Goal: Information Seeking & Learning: Find specific fact

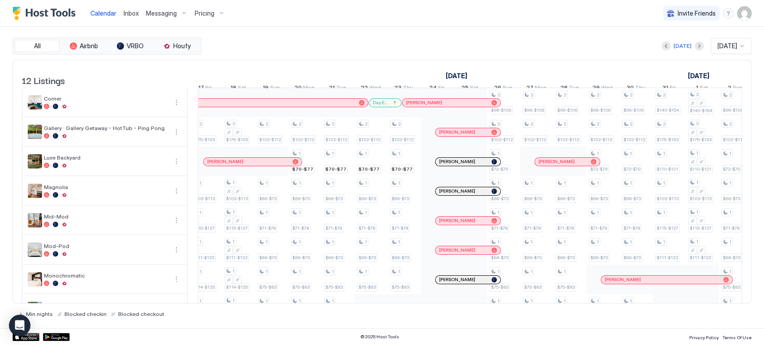
scroll to position [0, 840]
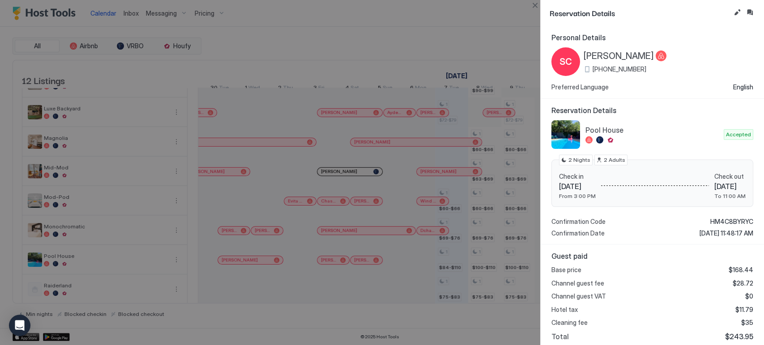
click at [731, 330] on div "Base price $168.44 Channel guest fee $28.72 Channel guest VAT $0 Hotel tax $11.…" at bounding box center [652, 303] width 202 height 75
click at [732, 336] on span "$243.95" at bounding box center [739, 337] width 28 height 9
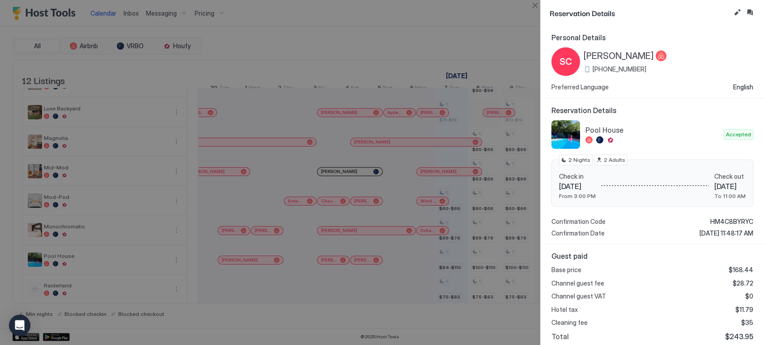
click at [721, 320] on div "Cleaning fee $35" at bounding box center [652, 323] width 202 height 8
click at [735, 334] on span "$243.95" at bounding box center [739, 337] width 28 height 9
copy span "243.95"
click at [539, 2] on button "Close" at bounding box center [534, 5] width 11 height 11
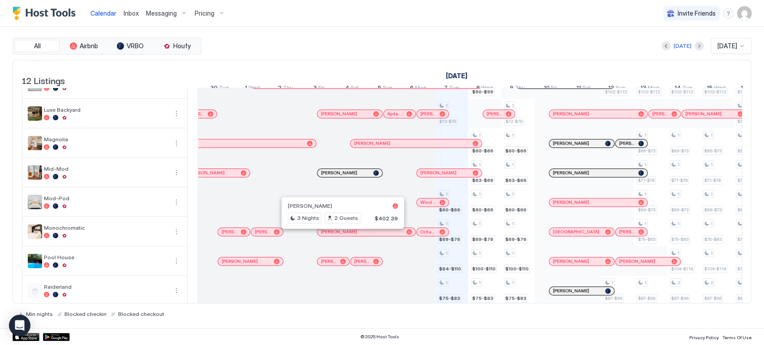
scroll to position [47, 0]
click at [332, 265] on span "[PERSON_NAME]" at bounding box center [329, 262] width 16 height 6
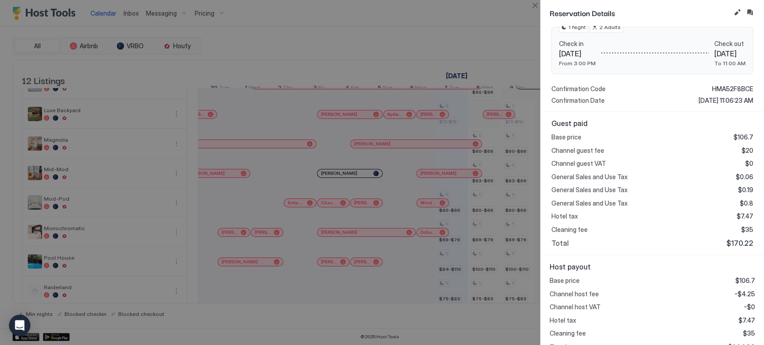
scroll to position [146, 0]
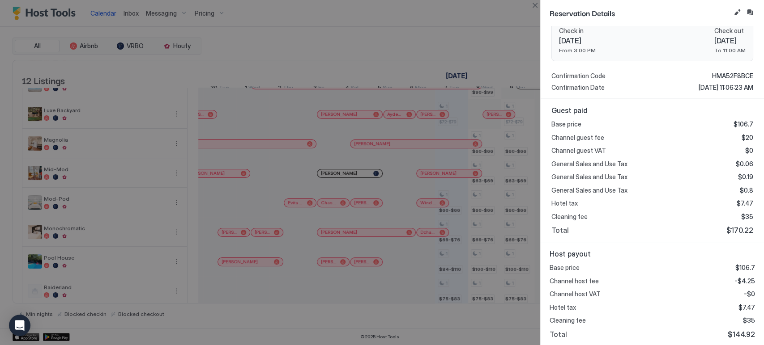
click at [738, 335] on span "$144.92" at bounding box center [741, 334] width 27 height 9
copy span "144.92"
click at [532, 7] on button "Close" at bounding box center [534, 5] width 11 height 11
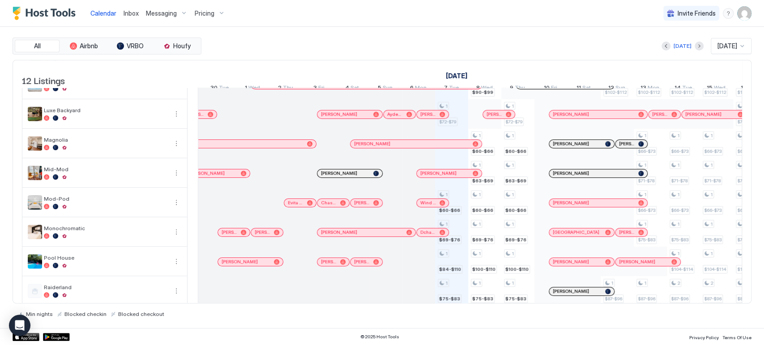
click at [369, 265] on span "[PERSON_NAME]" at bounding box center [362, 262] width 16 height 6
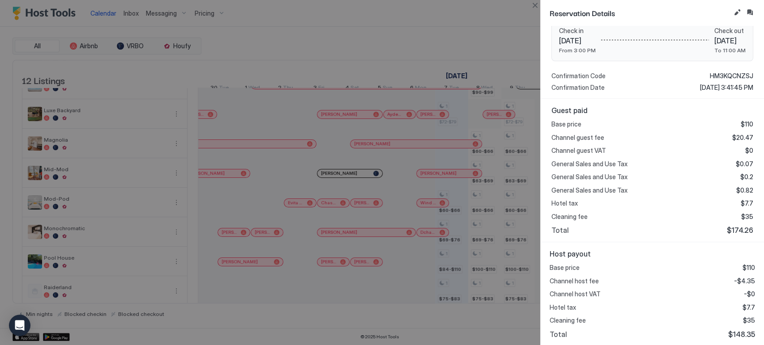
click at [736, 339] on div "Host payout Base price $110 Channel host fee -$4.35 Channel host VAT -$0 Hotel …" at bounding box center [652, 295] width 223 height 104
click at [734, 335] on span "$148.35" at bounding box center [741, 334] width 27 height 9
copy span "148.35"
click at [533, 5] on button "Close" at bounding box center [534, 5] width 11 height 11
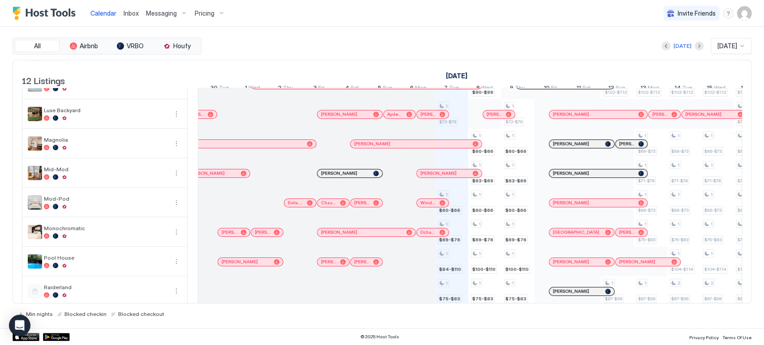
click at [575, 265] on span "[PERSON_NAME]" at bounding box center [571, 262] width 36 height 6
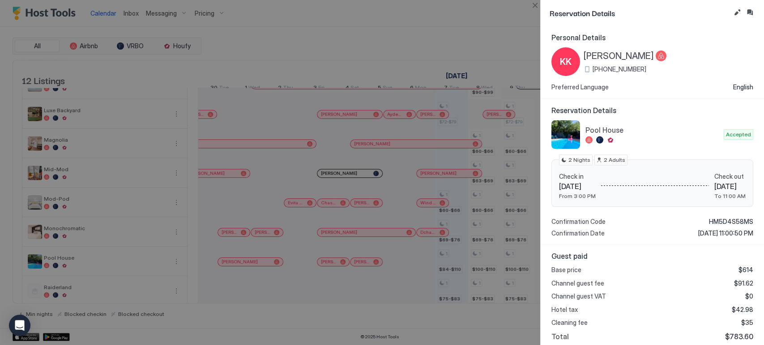
scroll to position [107, 0]
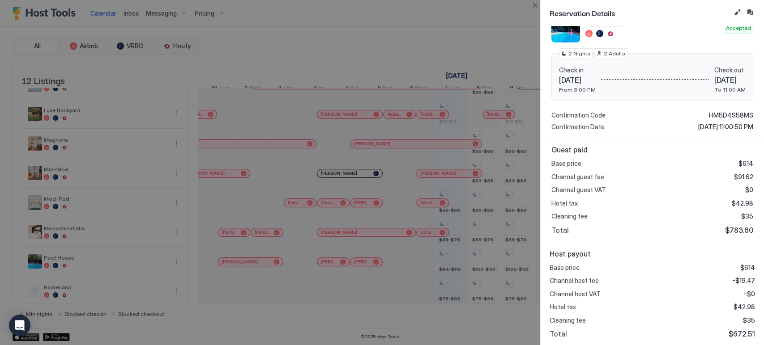
click at [732, 330] on span "$672.51" at bounding box center [742, 334] width 26 height 9
copy span "672.51"
click at [536, 6] on button "Close" at bounding box center [534, 5] width 11 height 11
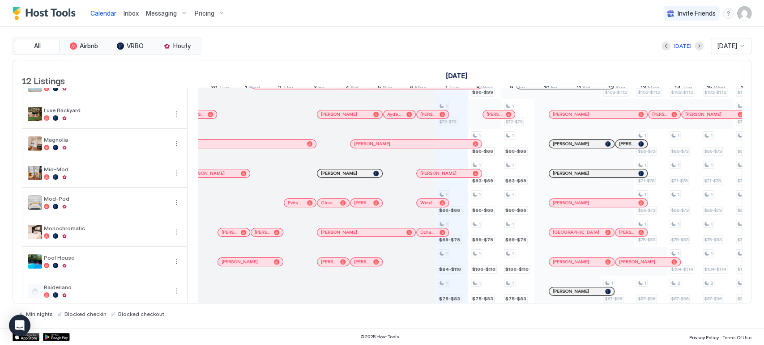
click at [643, 265] on span "[PERSON_NAME]" at bounding box center [637, 262] width 36 height 6
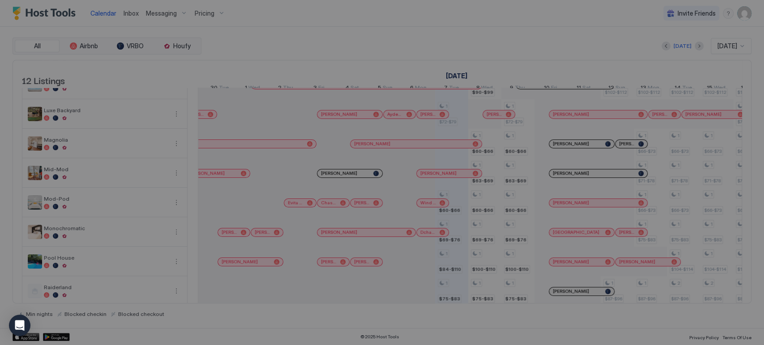
click at [678, 260] on div "Reservation Details Personal Details EH [PERSON_NAME] [PHONE_NUMBER] Preferred …" at bounding box center [382, 172] width 764 height 345
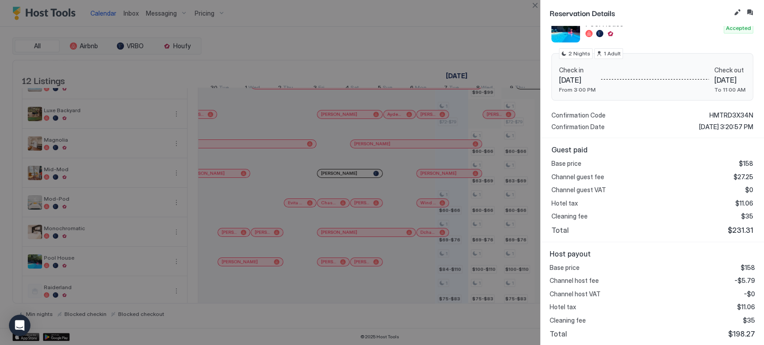
click at [733, 330] on span "$198.27" at bounding box center [741, 334] width 27 height 9
copy span "198.27"
click at [532, 2] on button "Close" at bounding box center [534, 5] width 11 height 11
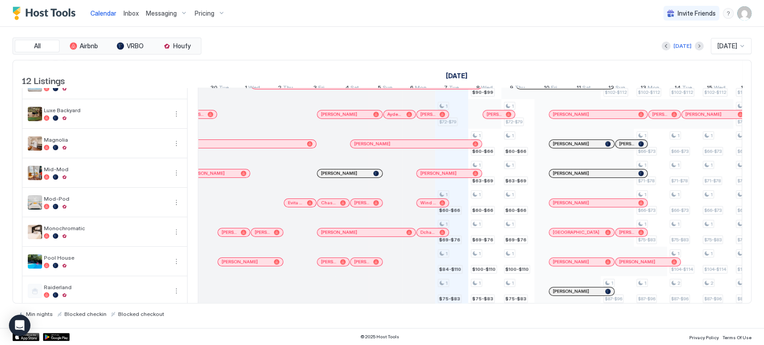
click at [258, 235] on span "[PERSON_NAME]" at bounding box center [263, 233] width 16 height 6
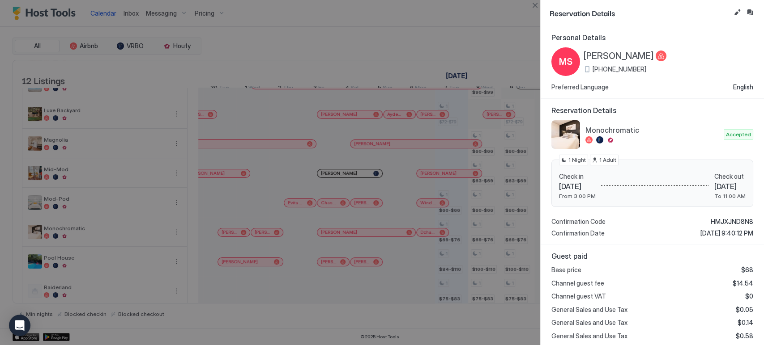
scroll to position [146, 0]
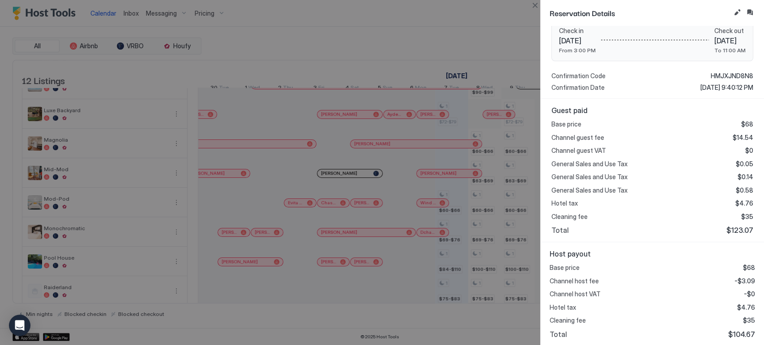
click at [733, 336] on span "$104.67" at bounding box center [741, 334] width 27 height 9
copy span "104.67"
click at [537, 6] on button "Close" at bounding box center [534, 5] width 11 height 11
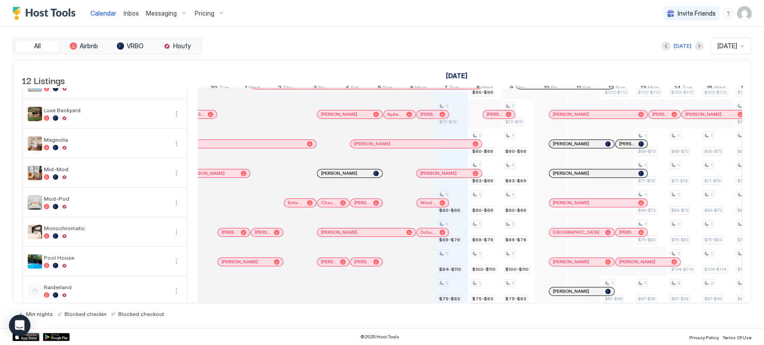
click at [375, 235] on div "[PERSON_NAME]" at bounding box center [362, 233] width 82 height 6
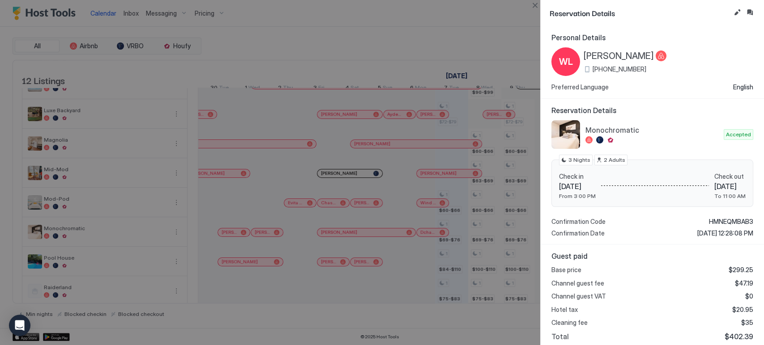
scroll to position [107, 0]
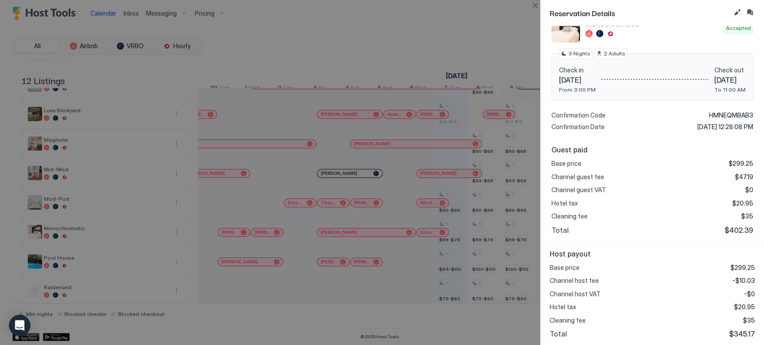
click at [731, 330] on span "$345.17" at bounding box center [742, 334] width 26 height 9
copy span "345.17"
click at [537, 8] on button "Close" at bounding box center [534, 5] width 11 height 11
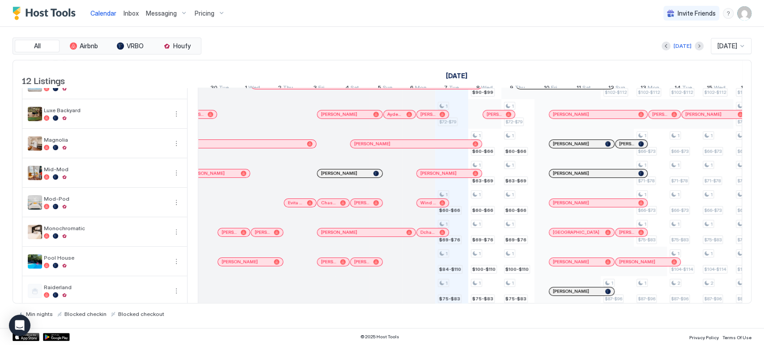
click at [434, 235] on span "⁨Dchap31⁩ ." at bounding box center [428, 233] width 16 height 6
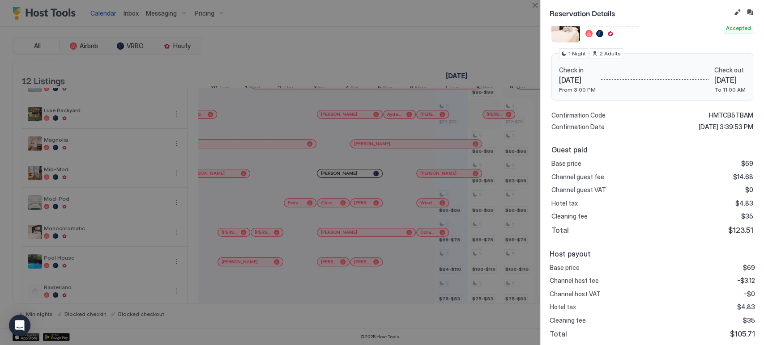
click at [736, 331] on span "$105.71" at bounding box center [742, 334] width 25 height 9
copy span "105.71"
click at [534, 5] on button "Close" at bounding box center [534, 5] width 11 height 11
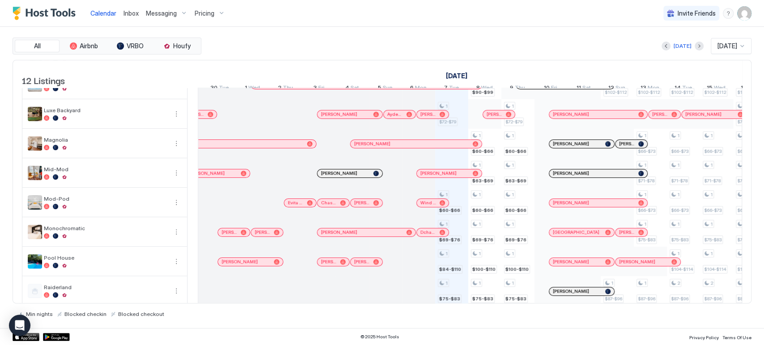
click at [586, 235] on div "[GEOGRAPHIC_DATA]" at bounding box center [577, 233] width 49 height 6
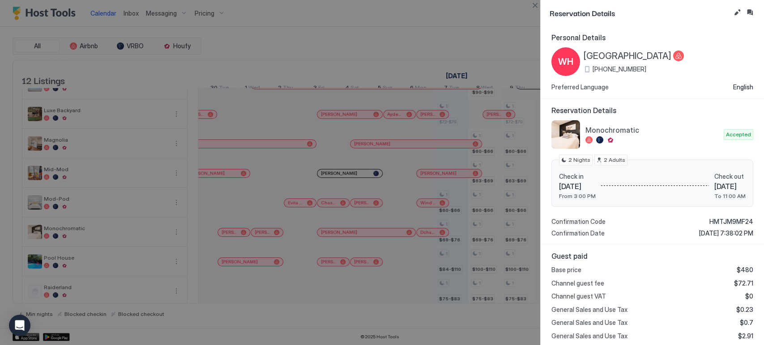
scroll to position [146, 0]
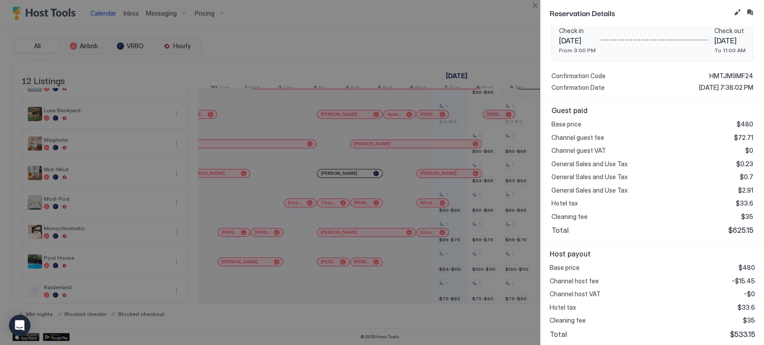
click at [738, 331] on span "$533.15" at bounding box center [742, 334] width 25 height 9
copy span "533.15"
click at [539, 6] on button "Close" at bounding box center [534, 5] width 11 height 11
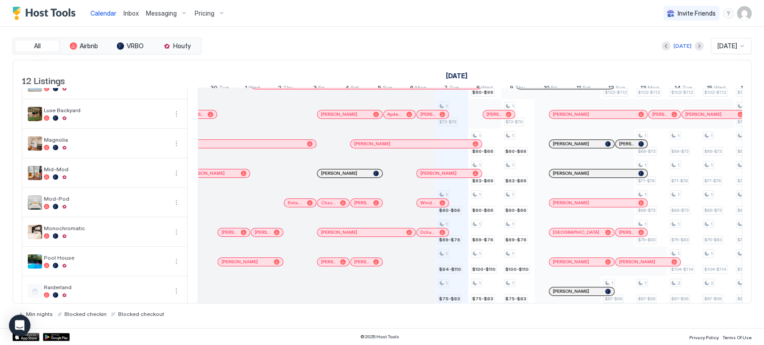
click at [626, 235] on span "[PERSON_NAME]" at bounding box center [627, 233] width 16 height 6
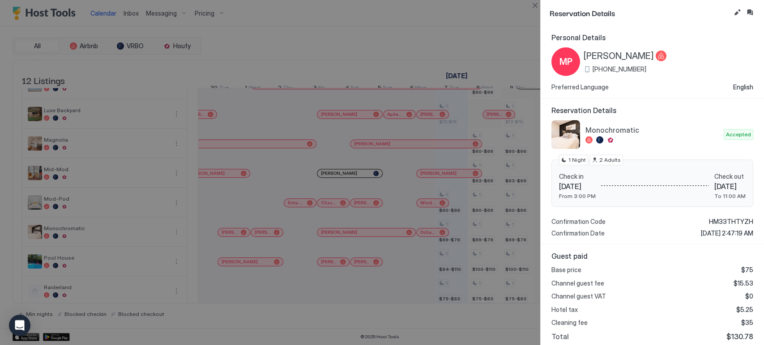
scroll to position [107, 0]
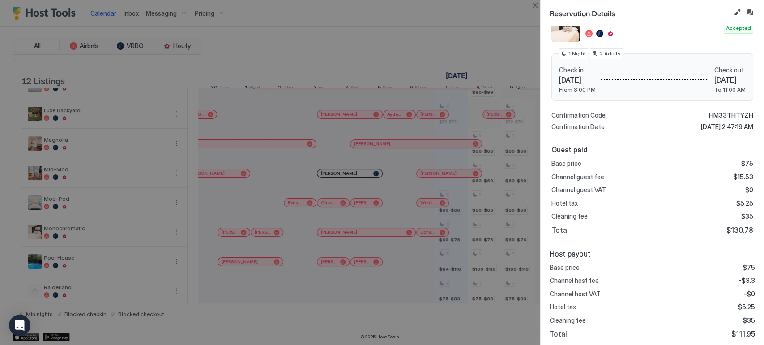
click at [737, 332] on span "$111.95" at bounding box center [743, 334] width 24 height 9
copy span "111.95"
click at [537, 7] on button "Close" at bounding box center [534, 5] width 11 height 11
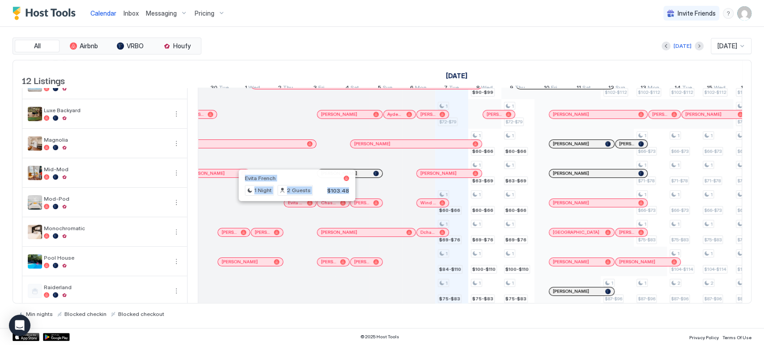
click at [294, 207] on div at bounding box center [294, 203] width 7 height 7
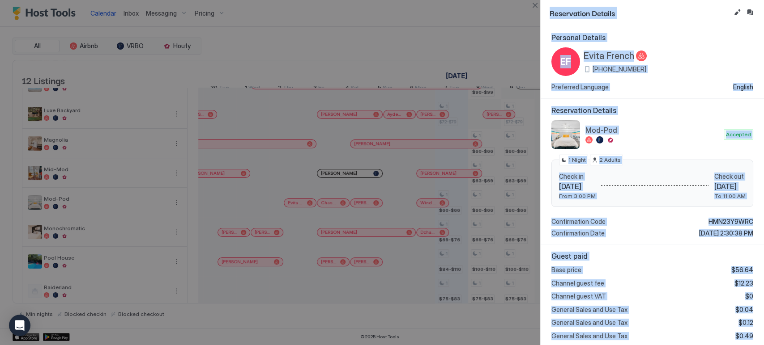
click at [689, 281] on div "Channel guest fee $12.23" at bounding box center [652, 284] width 202 height 8
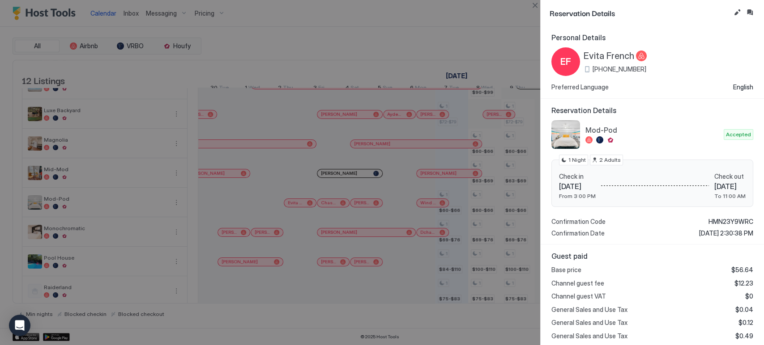
scroll to position [146, 0]
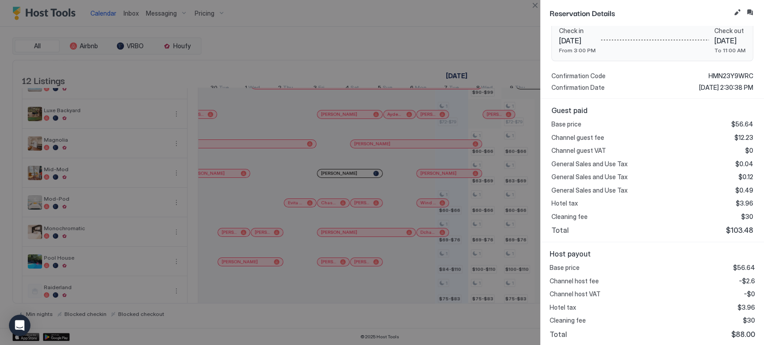
click at [741, 332] on span "$88.00" at bounding box center [743, 334] width 24 height 9
click at [536, 3] on button "Close" at bounding box center [534, 5] width 11 height 11
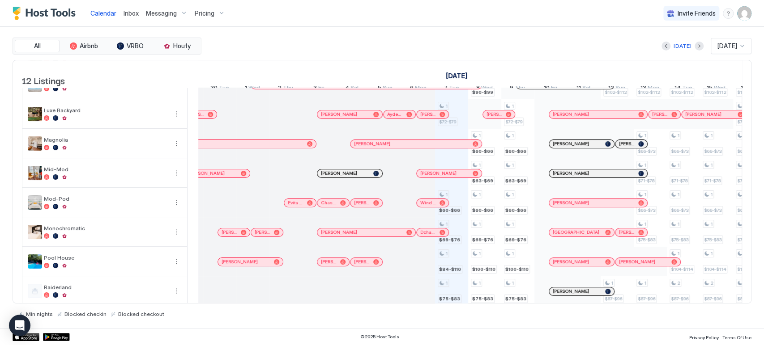
click at [330, 205] on div "Chase Scales" at bounding box center [333, 203] width 32 height 8
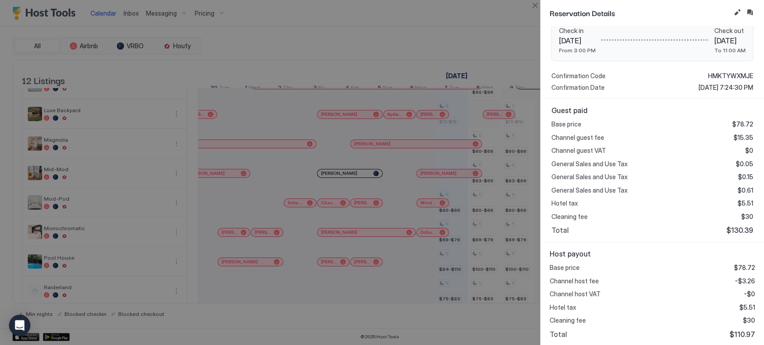
click at [739, 332] on span "$110.97" at bounding box center [742, 334] width 26 height 9
click at [533, 5] on button "Close" at bounding box center [534, 5] width 11 height 11
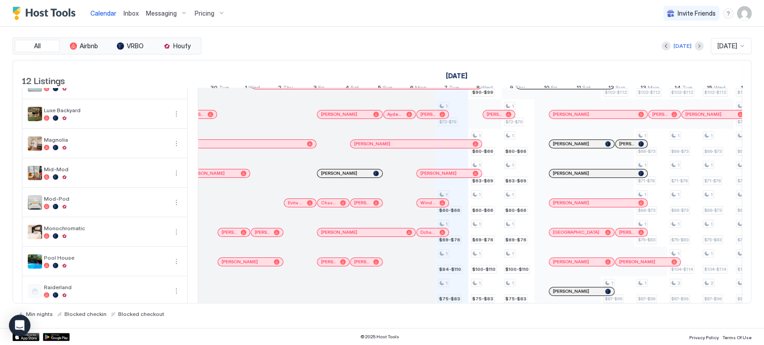
click at [371, 206] on div "[PERSON_NAME]" at bounding box center [366, 203] width 25 height 6
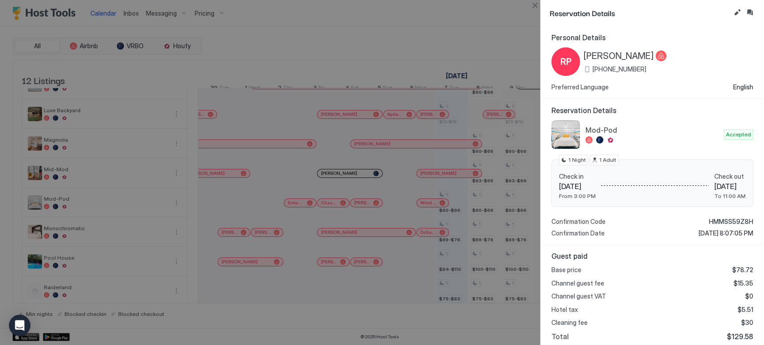
scroll to position [107, 0]
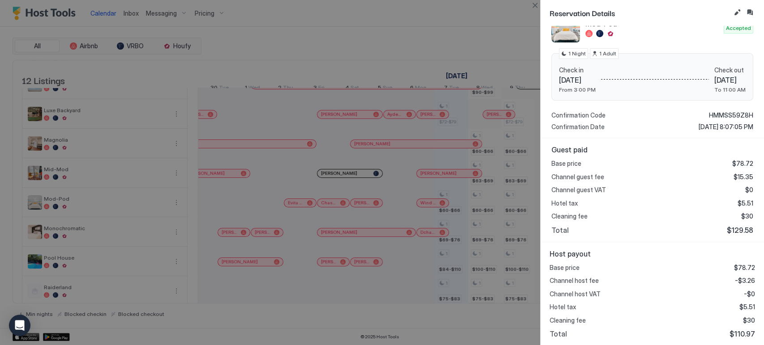
click at [738, 330] on span "$110.97" at bounding box center [742, 334] width 26 height 9
click at [539, 4] on button "Close" at bounding box center [534, 5] width 11 height 11
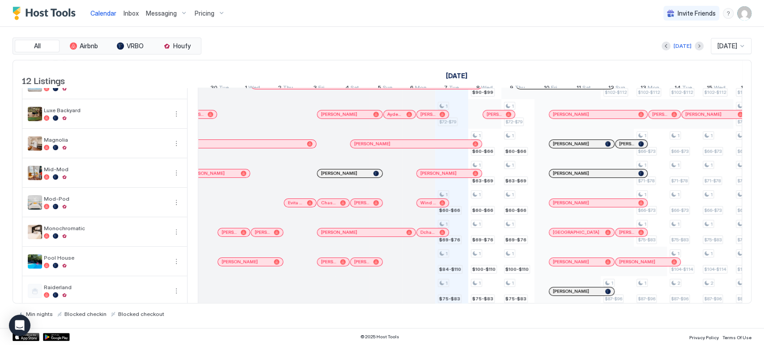
click at [431, 206] on span "Wind Cloud M" at bounding box center [428, 203] width 16 height 6
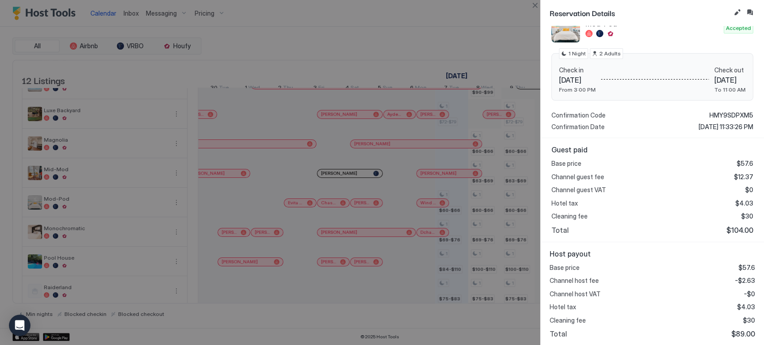
scroll to position [106, 0]
click at [735, 333] on span "$89.00" at bounding box center [743, 334] width 24 height 9
click at [533, 6] on button "Close" at bounding box center [534, 5] width 11 height 11
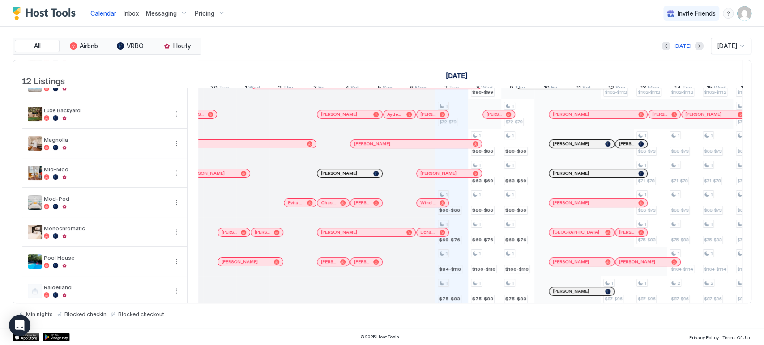
click at [606, 205] on div "[PERSON_NAME]" at bounding box center [598, 203] width 98 height 8
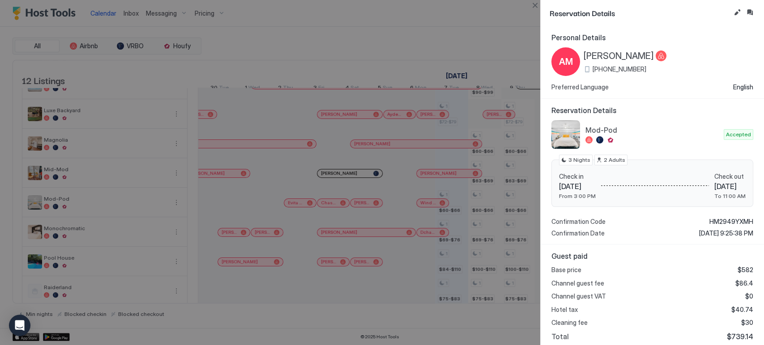
scroll to position [107, 0]
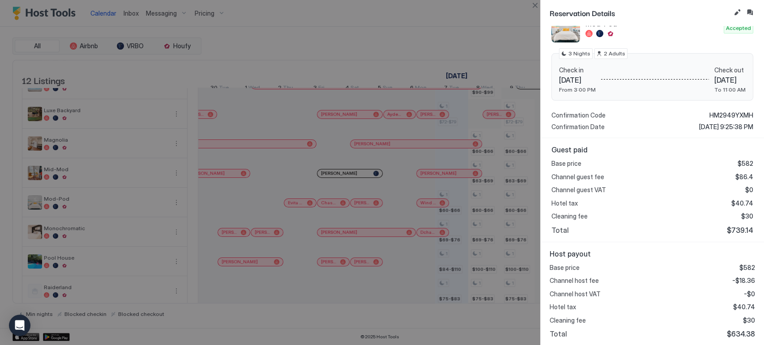
click at [734, 338] on div "Host payout Base price $582 Channel host fee -$18.36 Channel host VAT -$0 Hotel…" at bounding box center [652, 295] width 223 height 104
click at [736, 333] on span "$634.38" at bounding box center [741, 334] width 28 height 9
click at [534, 6] on button "Close" at bounding box center [534, 5] width 11 height 11
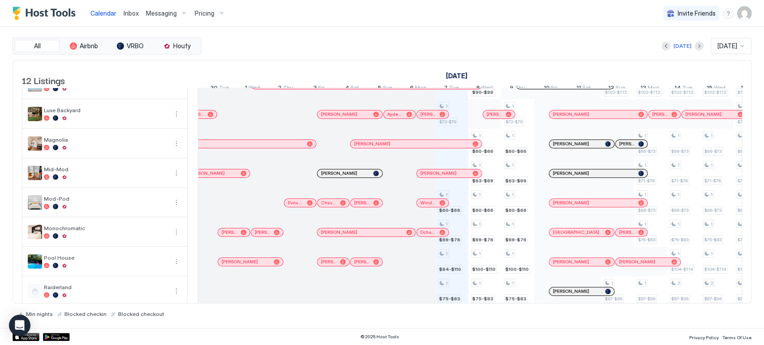
click at [349, 177] on div at bounding box center [348, 173] width 7 height 7
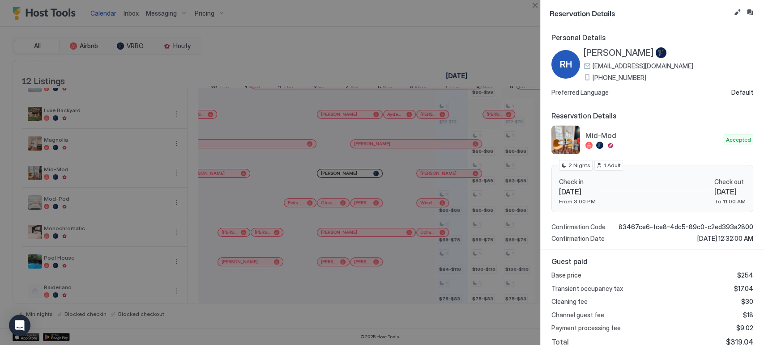
scroll to position [85, 0]
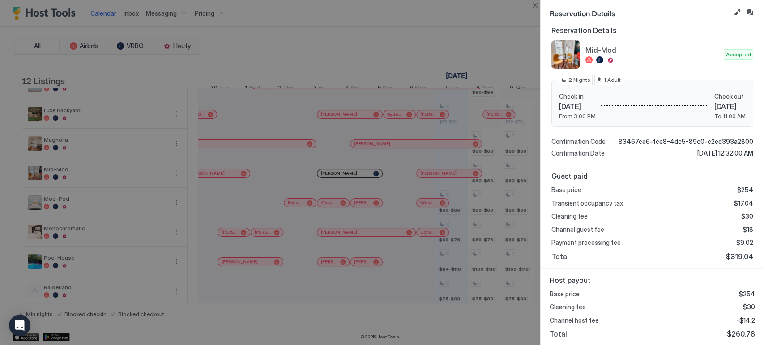
click at [732, 333] on span "$260.78" at bounding box center [741, 334] width 28 height 9
click at [539, 7] on button "Close" at bounding box center [534, 5] width 11 height 11
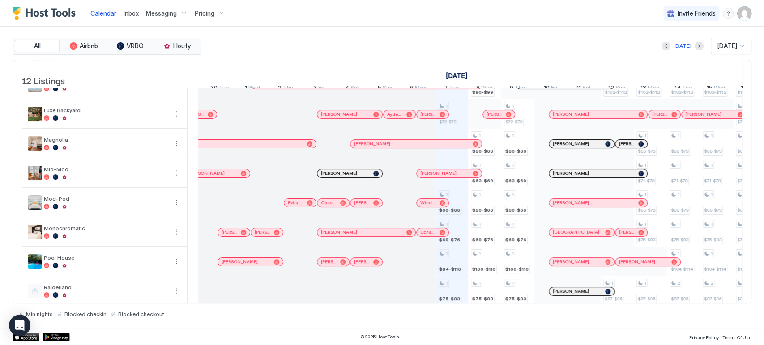
click at [358, 177] on div at bounding box center [358, 173] width 7 height 7
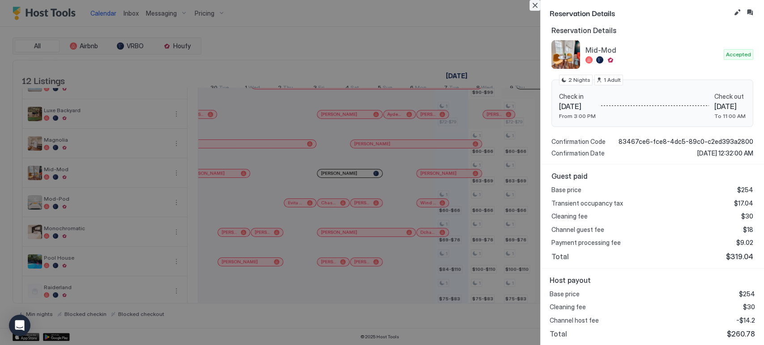
click at [535, 3] on button "Close" at bounding box center [534, 5] width 11 height 11
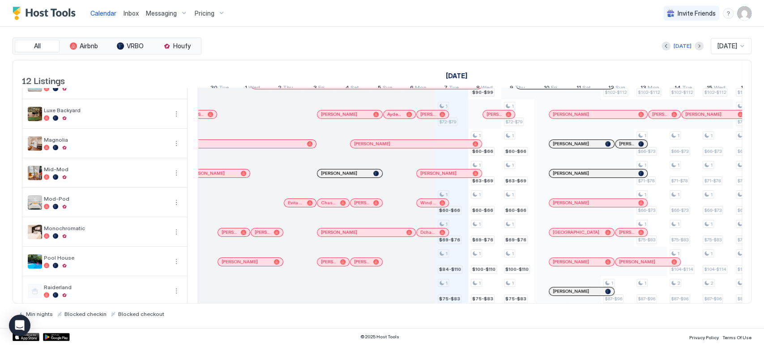
click at [442, 176] on span "[PERSON_NAME]" at bounding box center [438, 174] width 36 height 6
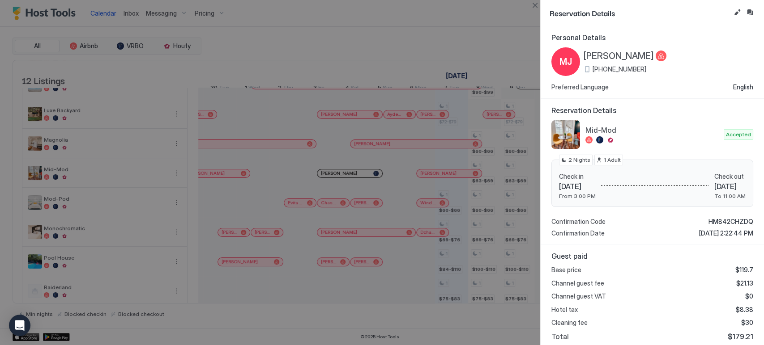
scroll to position [107, 0]
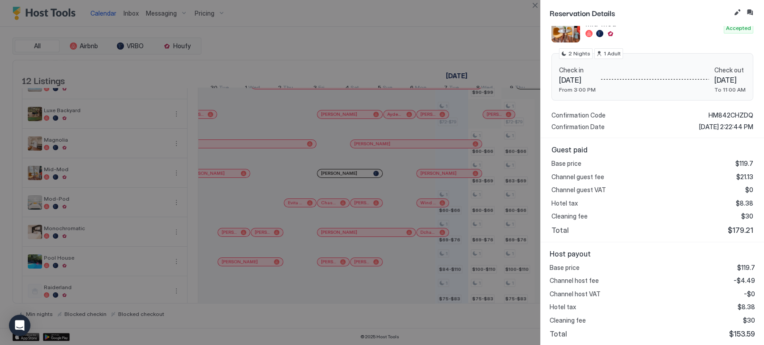
click at [737, 327] on div "Base price $119.7 Channel host fee -$4.49 Channel host VAT -$0 Hotel tax $8.38 …" at bounding box center [652, 301] width 205 height 75
click at [737, 334] on span "$153.59" at bounding box center [742, 334] width 26 height 9
click at [536, 6] on button "Close" at bounding box center [534, 5] width 11 height 11
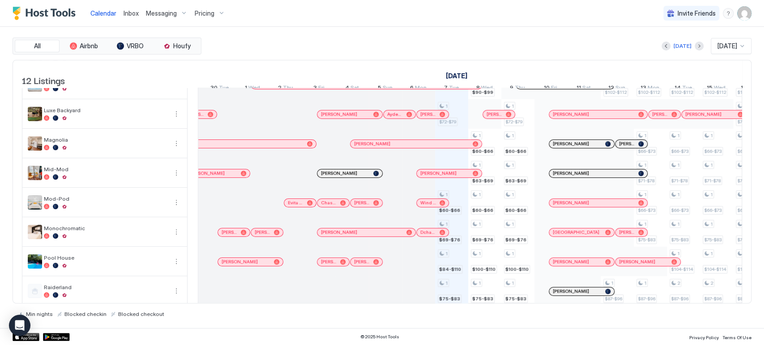
click at [585, 176] on div "[PERSON_NAME]" at bounding box center [594, 174] width 82 height 6
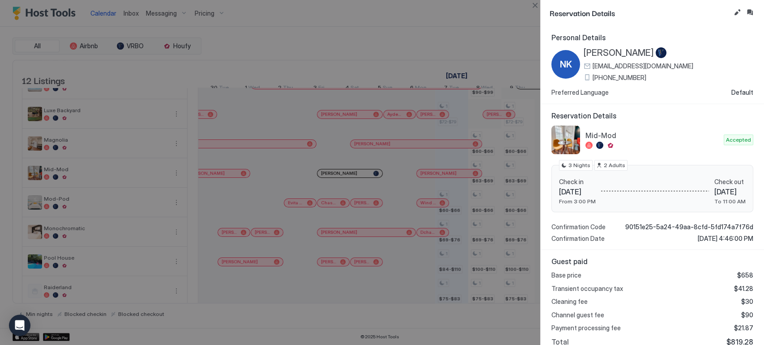
scroll to position [85, 0]
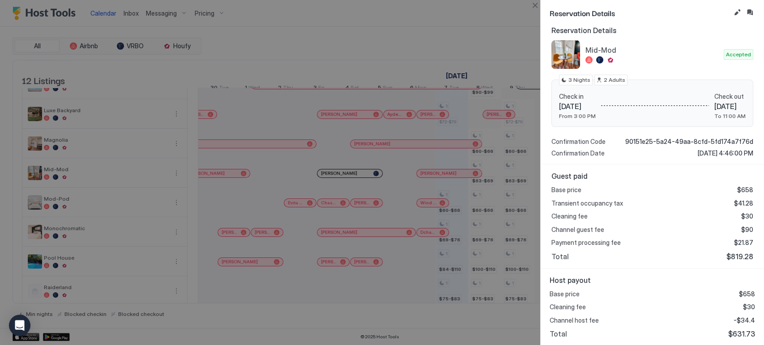
click at [734, 333] on span "$631.73" at bounding box center [741, 334] width 27 height 9
click at [533, 4] on button "Close" at bounding box center [534, 5] width 11 height 11
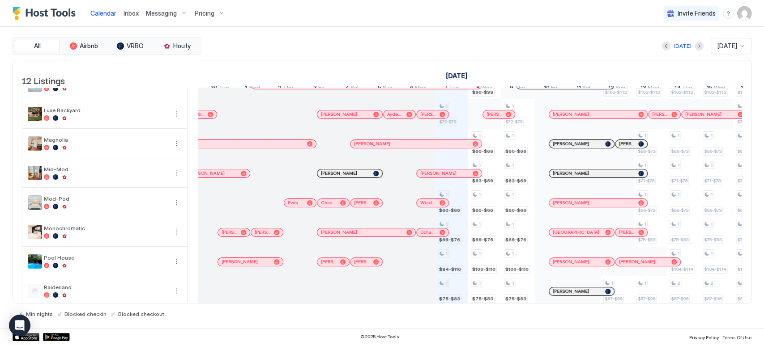
click at [584, 176] on div "[PERSON_NAME]" at bounding box center [594, 174] width 82 height 6
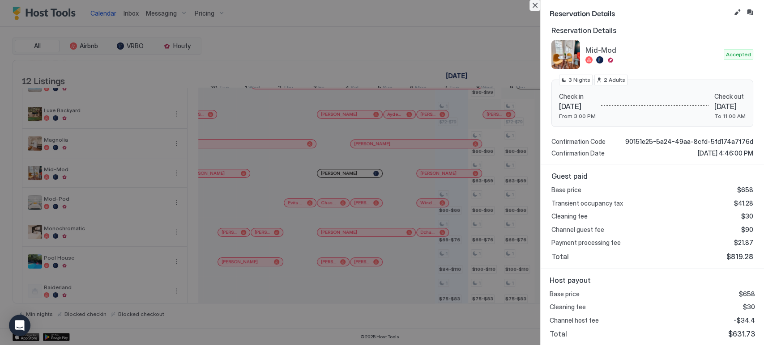
click at [533, 10] on button "Close" at bounding box center [534, 5] width 11 height 11
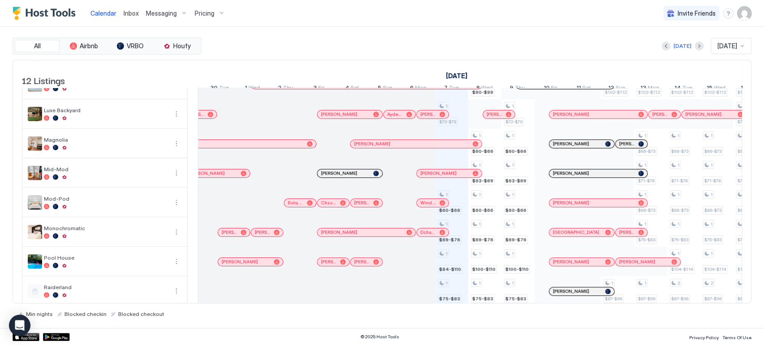
click at [271, 147] on div "[PERSON_NAME]" at bounding box center [229, 144] width 148 height 6
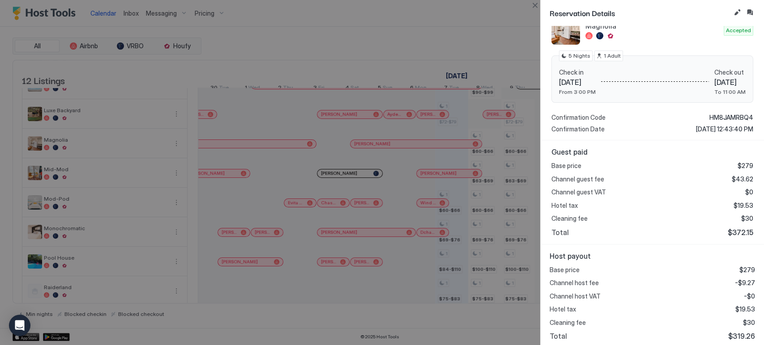
scroll to position [107, 0]
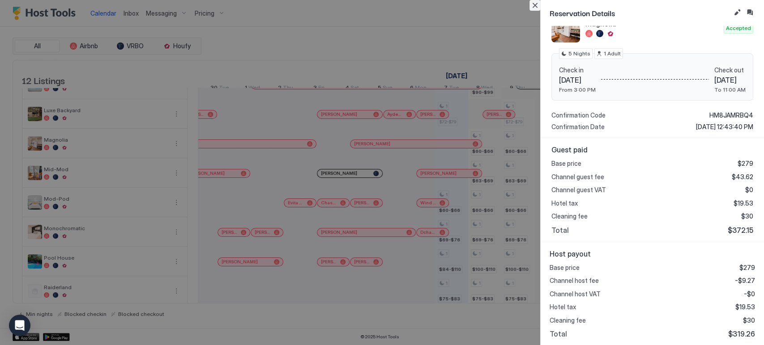
click at [537, 3] on button "Close" at bounding box center [534, 5] width 11 height 11
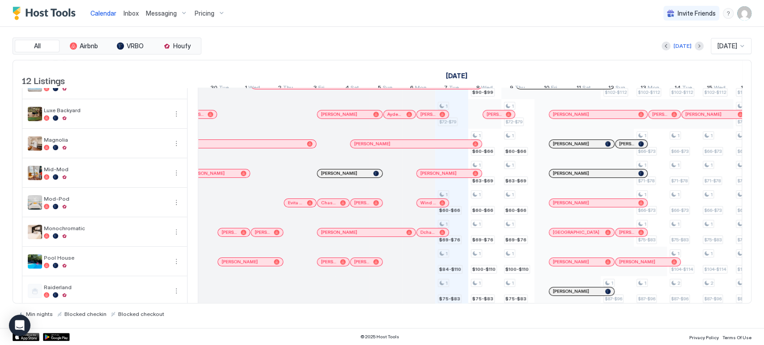
click at [426, 147] on div "[PERSON_NAME]" at bounding box center [411, 144] width 115 height 6
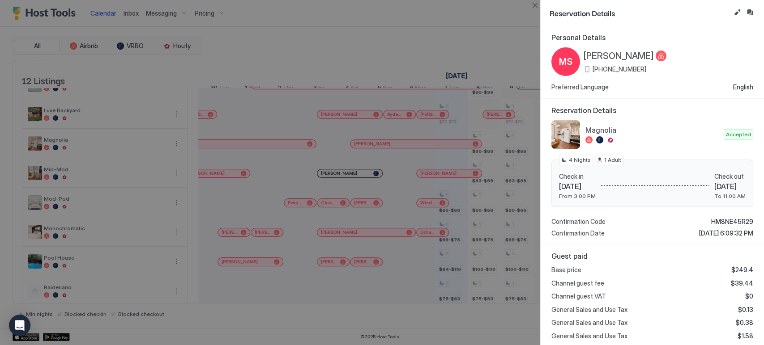
scroll to position [146, 0]
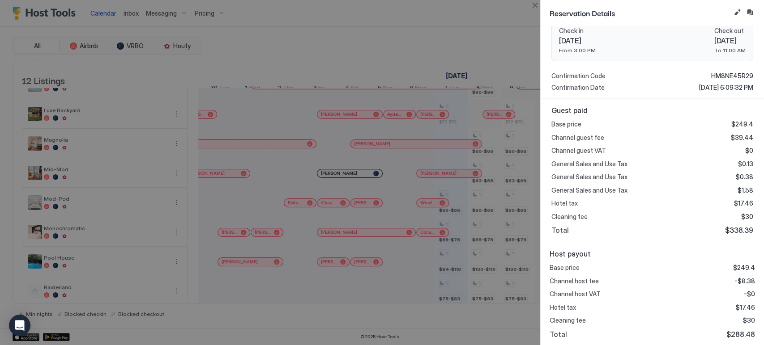
click at [727, 332] on span "$288.48" at bounding box center [740, 334] width 29 height 9
click at [539, 9] on button "Close" at bounding box center [534, 5] width 11 height 11
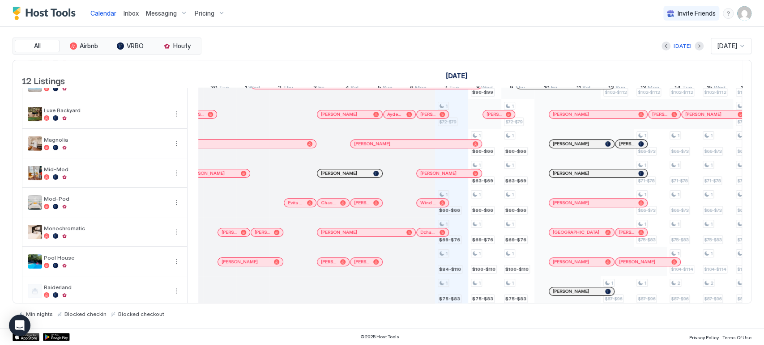
click at [580, 147] on div "[PERSON_NAME]" at bounding box center [577, 144] width 49 height 6
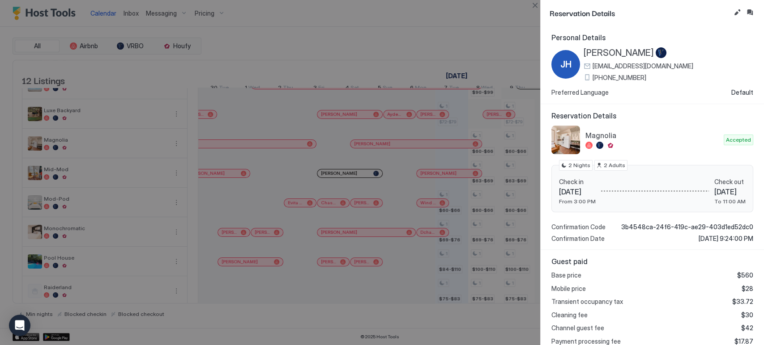
scroll to position [98, 0]
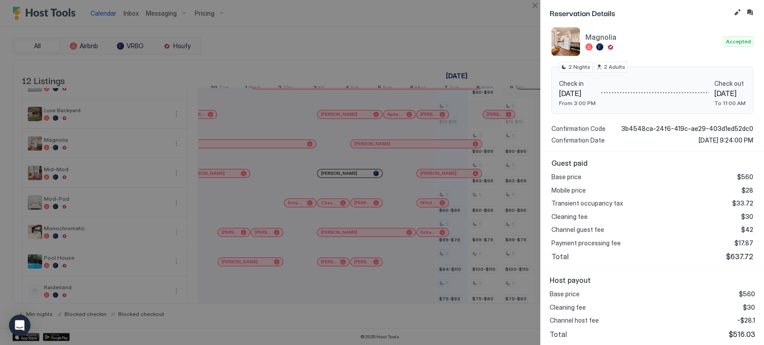
click at [730, 334] on span "$516.03" at bounding box center [742, 334] width 26 height 9
click at [533, 5] on button "Close" at bounding box center [534, 5] width 11 height 11
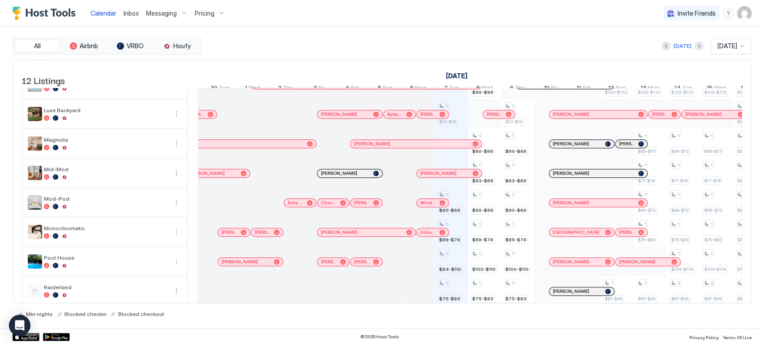
click at [626, 147] on span "[PERSON_NAME]" at bounding box center [627, 144] width 16 height 6
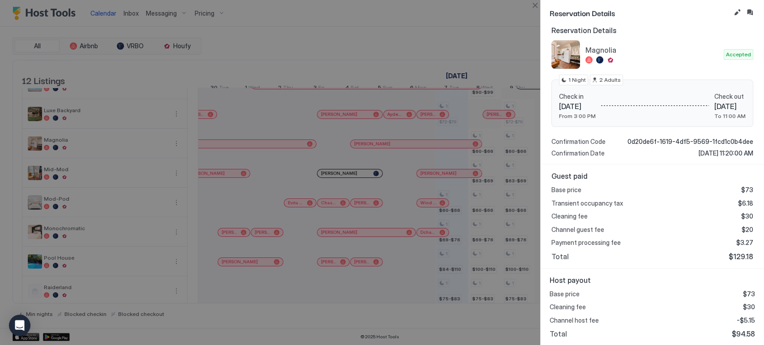
scroll to position [85, 0]
click at [738, 337] on span "$94.58" at bounding box center [743, 334] width 23 height 9
click at [538, 1] on button "Close" at bounding box center [534, 5] width 11 height 11
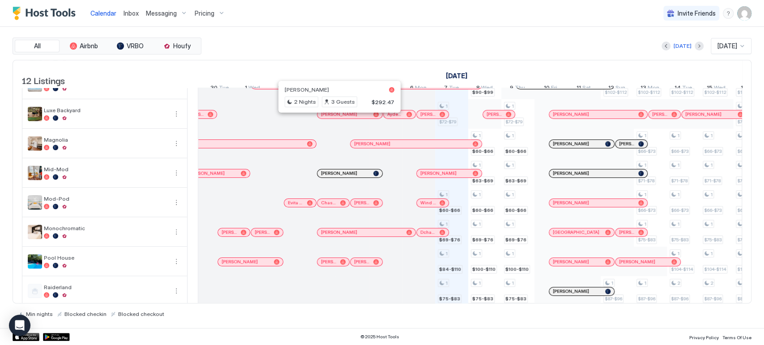
click at [336, 118] on div at bounding box center [336, 114] width 7 height 7
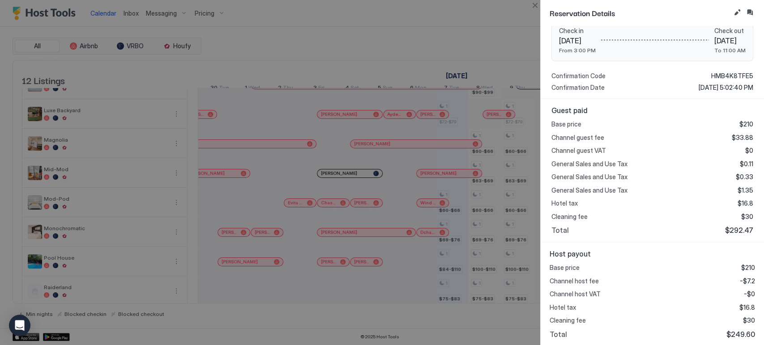
scroll to position [145, 0]
click at [730, 338] on span "$249.60" at bounding box center [740, 335] width 29 height 9
click at [534, 10] on button "Close" at bounding box center [534, 5] width 11 height 11
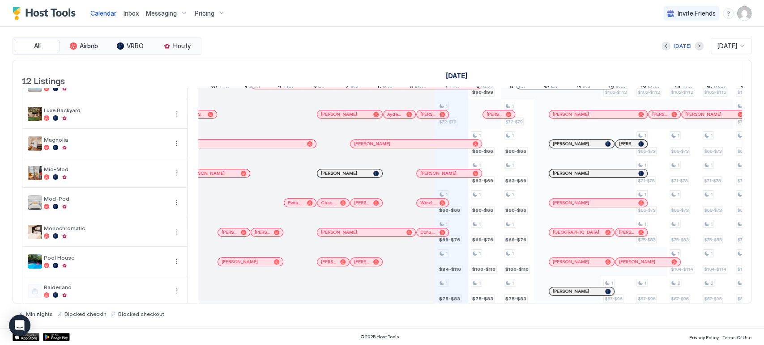
click at [695, 117] on span "[PERSON_NAME]" at bounding box center [703, 114] width 36 height 6
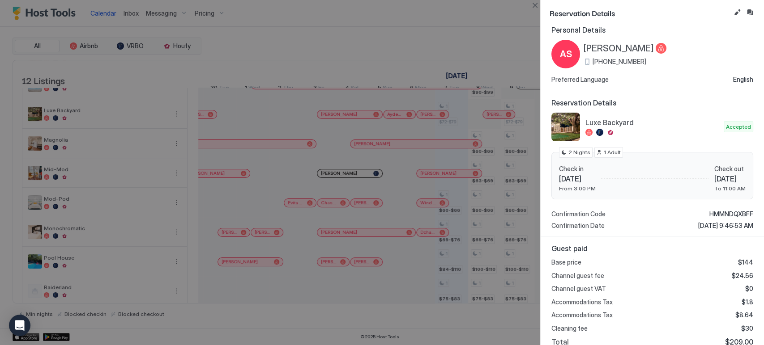
scroll to position [107, 0]
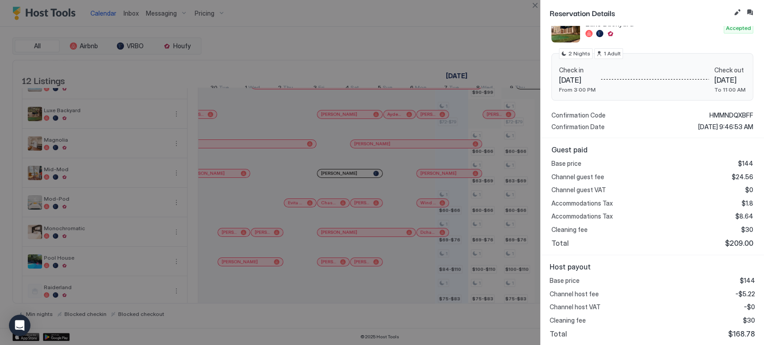
click at [731, 336] on span "$168.78" at bounding box center [741, 334] width 27 height 9
click at [537, 6] on button "Close" at bounding box center [534, 5] width 11 height 11
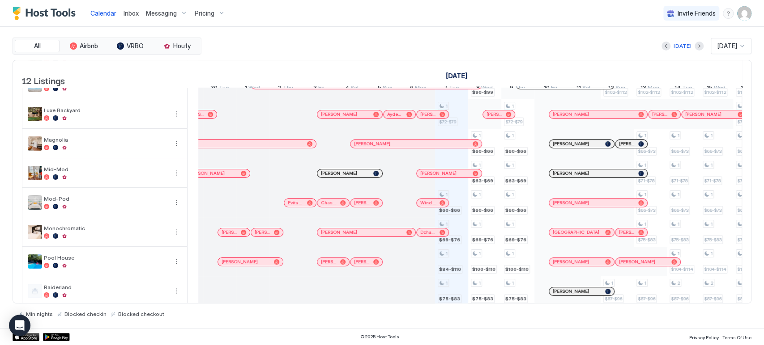
click at [662, 117] on span "[PERSON_NAME]" at bounding box center [660, 114] width 16 height 6
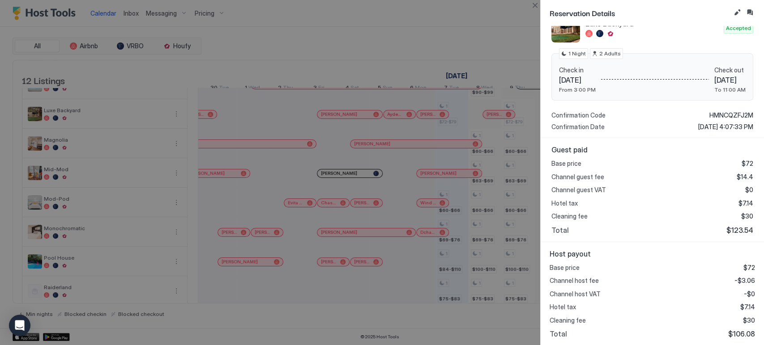
scroll to position [106, 0]
click at [738, 332] on span "$106.08" at bounding box center [741, 334] width 27 height 9
click at [538, 11] on div at bounding box center [382, 172] width 764 height 345
click at [538, 9] on button "Close" at bounding box center [534, 5] width 11 height 11
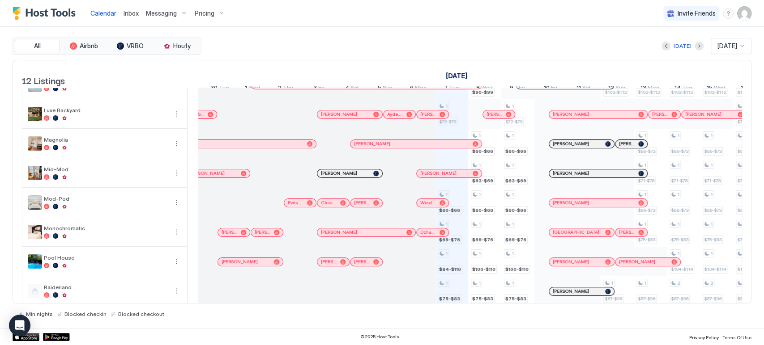
click at [602, 117] on div "[PERSON_NAME]" at bounding box center [594, 114] width 82 height 6
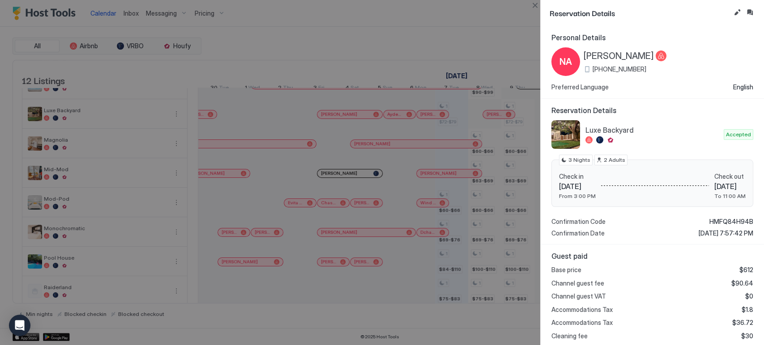
scroll to position [107, 0]
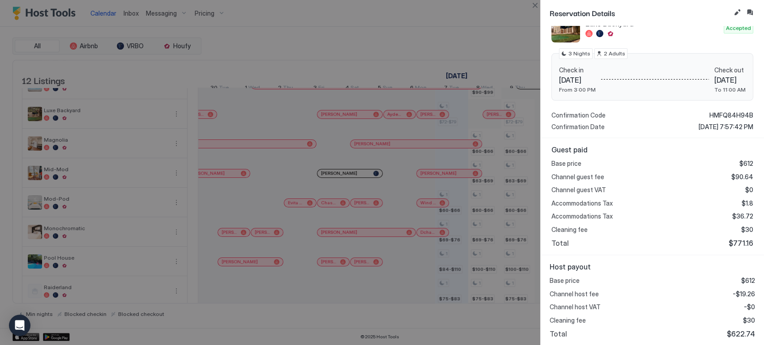
click at [577, 300] on div "Base price $612 Channel host fee -$19.26 Channel host VAT -$0 Cleaning fee $30 …" at bounding box center [652, 308] width 205 height 62
click at [733, 331] on span "$622.74" at bounding box center [741, 334] width 28 height 9
click at [531, 11] on div at bounding box center [382, 172] width 764 height 345
click at [536, 7] on button "Close" at bounding box center [534, 5] width 11 height 11
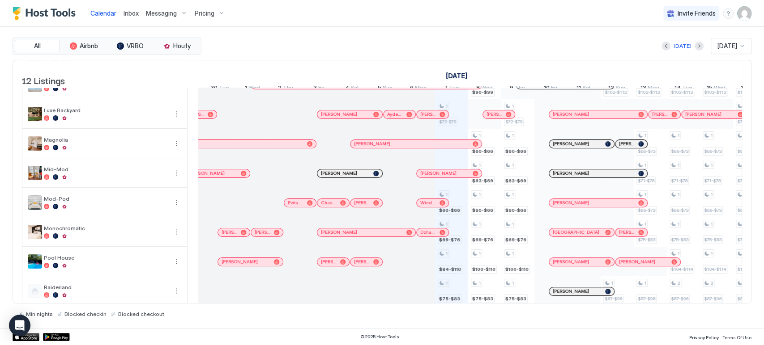
click at [496, 118] on div at bounding box center [496, 114] width 7 height 7
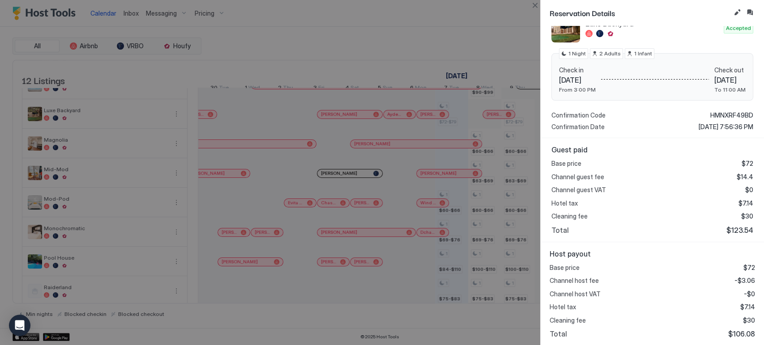
click at [742, 330] on span "$106.08" at bounding box center [741, 334] width 27 height 9
click at [537, 10] on button "Close" at bounding box center [534, 5] width 11 height 11
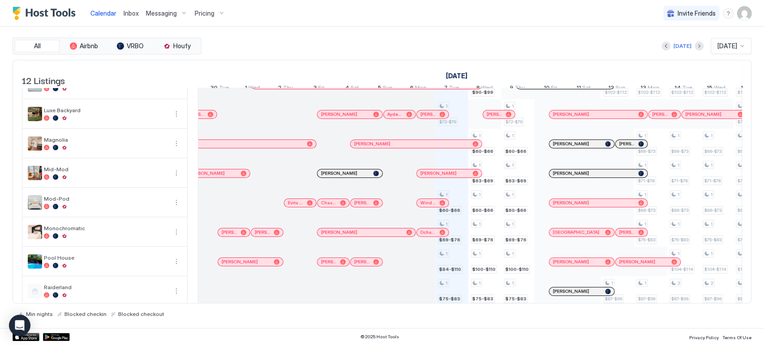
click at [426, 117] on div "[PERSON_NAME]" at bounding box center [433, 115] width 32 height 8
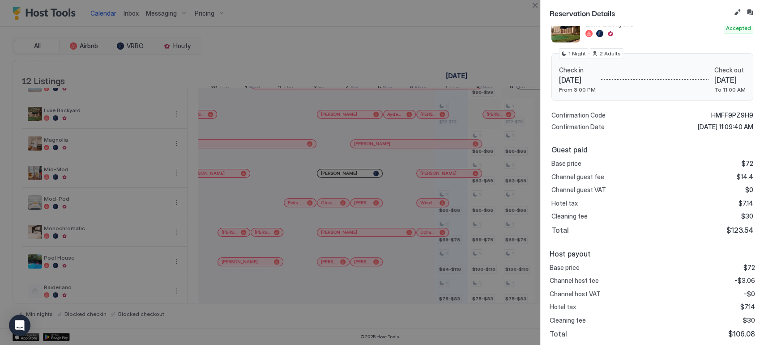
click at [731, 335] on span "$106.08" at bounding box center [741, 334] width 27 height 9
click at [533, 6] on button "Close" at bounding box center [534, 5] width 11 height 11
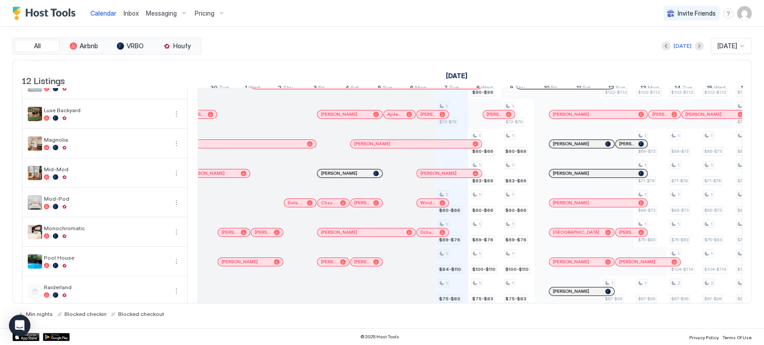
click at [394, 117] on span "Ayden Parent" at bounding box center [395, 114] width 16 height 6
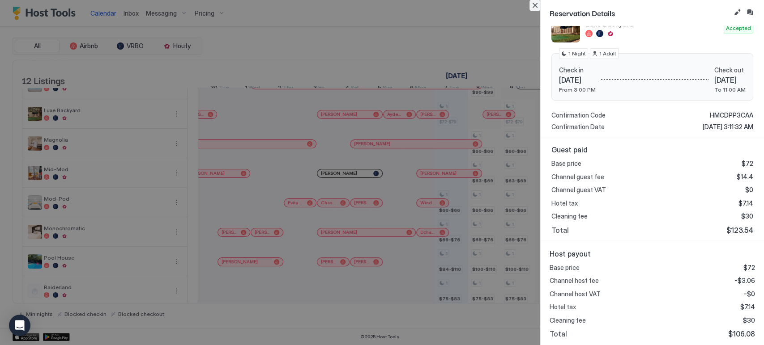
click at [531, 3] on button "Close" at bounding box center [534, 5] width 11 height 11
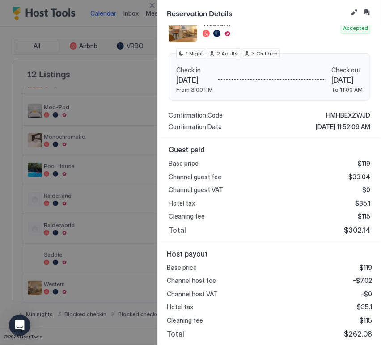
click at [222, 173] on div "Channel guest fee $33.04" at bounding box center [270, 177] width 202 height 8
drag, startPoint x: 151, startPoint y: 3, endPoint x: 272, endPoint y: 273, distance: 296.1
click at [151, 4] on button "Close" at bounding box center [152, 5] width 11 height 11
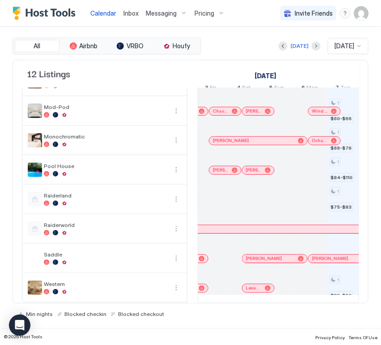
click at [272, 256] on span "[PERSON_NAME]" at bounding box center [264, 259] width 36 height 6
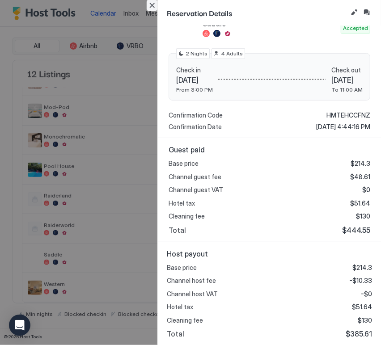
drag, startPoint x: 148, startPoint y: 7, endPoint x: 233, endPoint y: 182, distance: 194.8
click at [148, 7] on button "Close" at bounding box center [152, 5] width 11 height 11
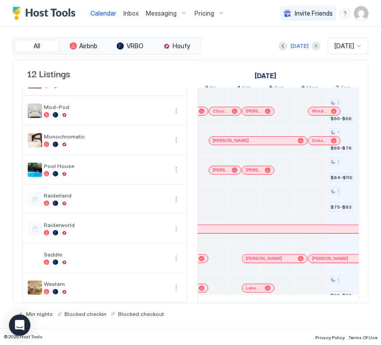
click at [256, 227] on div at bounding box center [126, 229] width 554 height 5
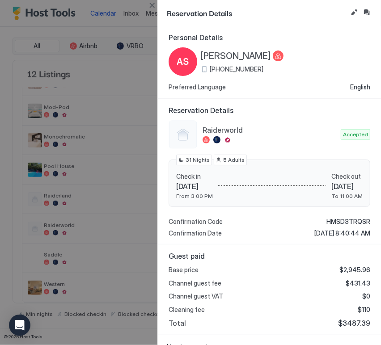
scroll to position [80, 0]
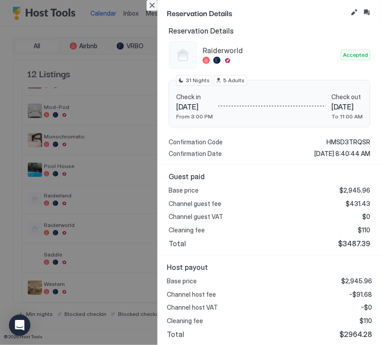
click at [155, 1] on button "Close" at bounding box center [152, 5] width 11 height 11
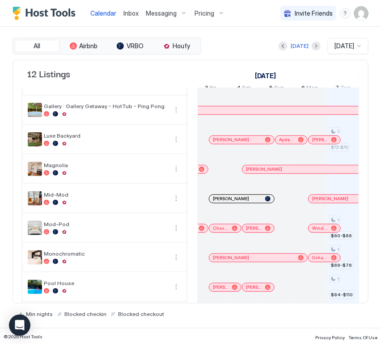
scroll to position [0, 0]
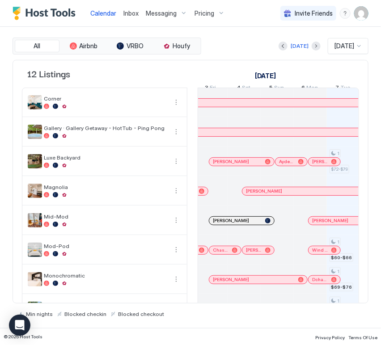
click at [260, 136] on div "[PERSON_NAME]" at bounding box center [258, 132] width 230 height 8
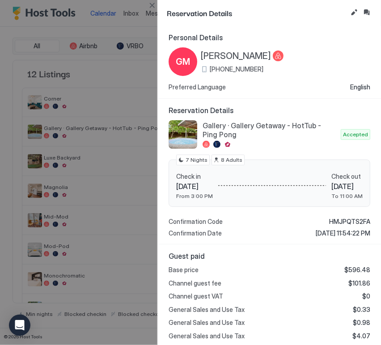
scroll to position [146, 0]
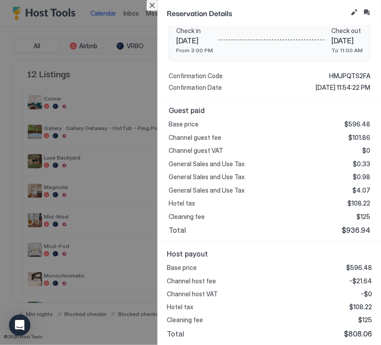
click at [153, 8] on button "Close" at bounding box center [152, 5] width 11 height 11
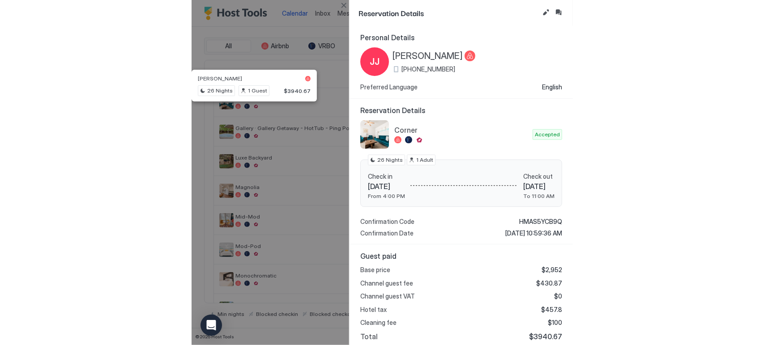
scroll to position [107, 0]
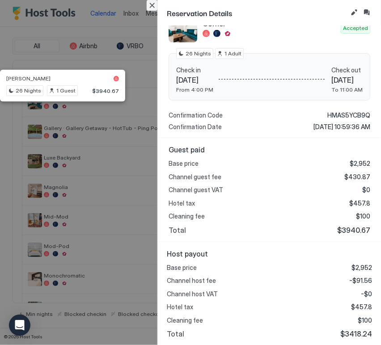
click at [151, 3] on button "Close" at bounding box center [152, 5] width 11 height 11
